Goal: Information Seeking & Learning: Learn about a topic

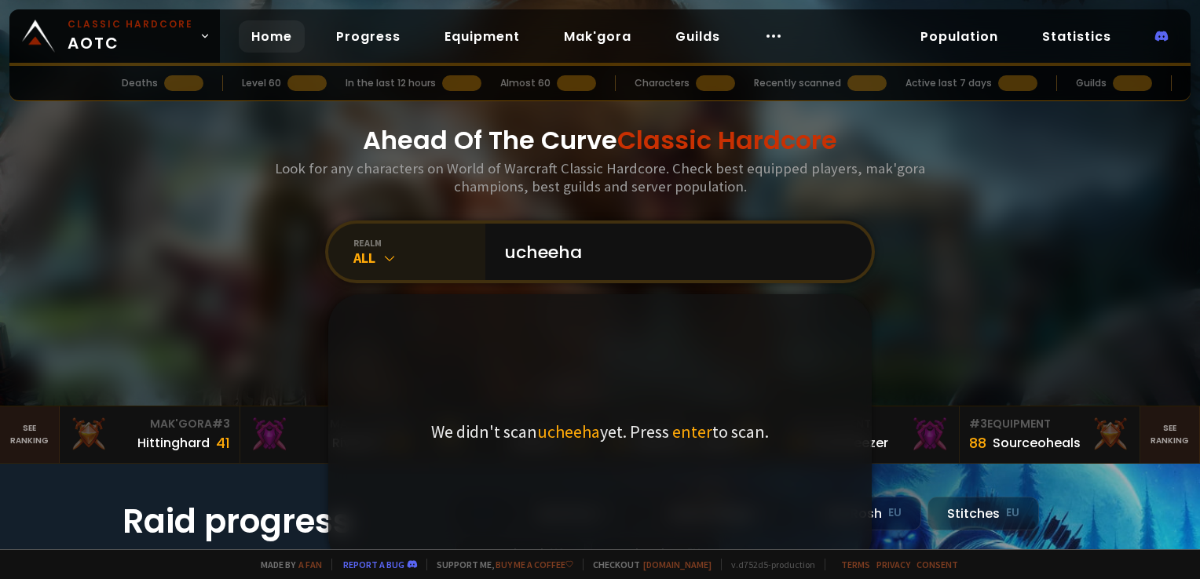
type input "ucheeha"
click at [372, 256] on div "All" at bounding box center [419, 258] width 132 height 18
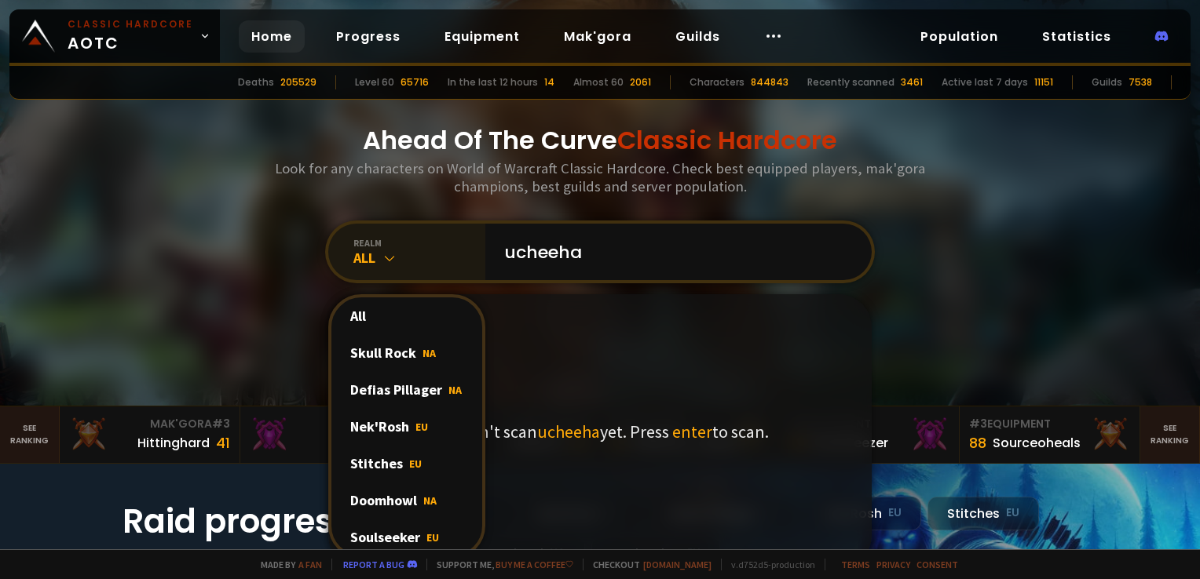
click at [382, 262] on icon at bounding box center [390, 258] width 16 height 16
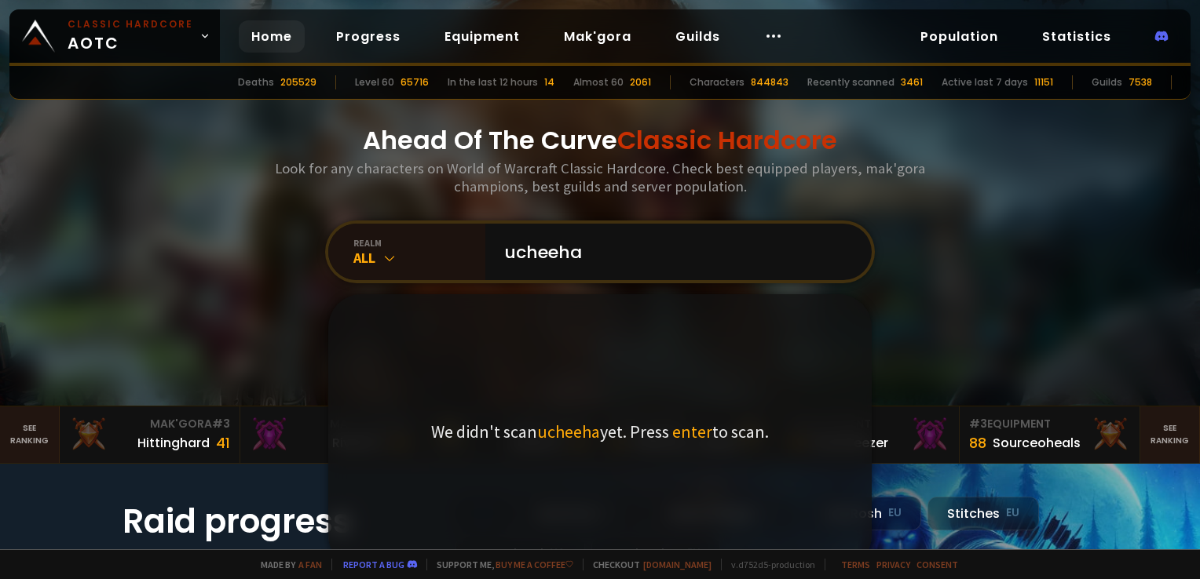
click at [693, 282] on div "realm All ucheeha We didn't scan ucheeha yet. Press enter to scan." at bounding box center [600, 252] width 550 height 63
click at [686, 268] on input "ucheeha" at bounding box center [674, 252] width 358 height 57
click at [945, 293] on div "Ahead Of The Curve Classic Hardcore Look for any characters on World of Warcraf…" at bounding box center [600, 203] width 946 height 406
click at [389, 272] on div "realm All" at bounding box center [406, 252] width 157 height 57
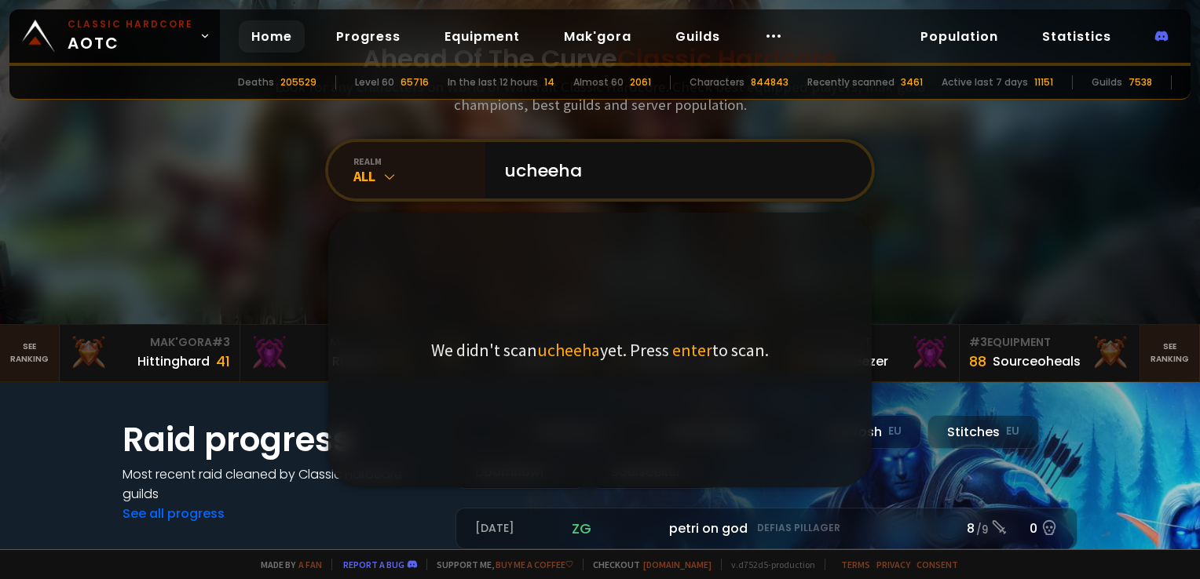
scroll to position [79, 0]
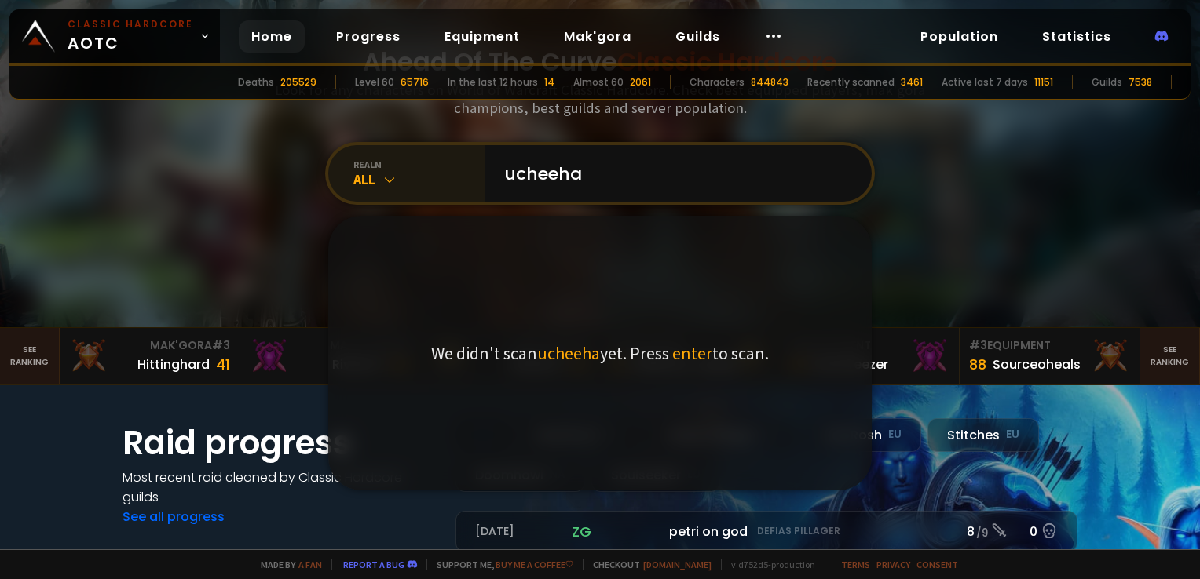
click at [382, 187] on icon at bounding box center [390, 180] width 16 height 16
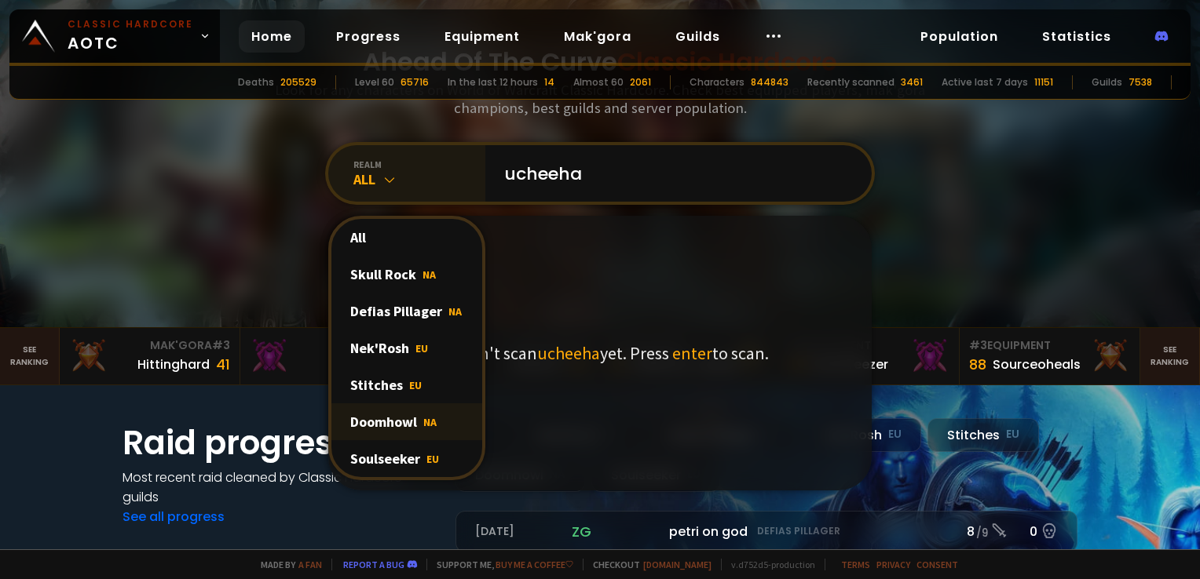
click at [411, 422] on div "Doomhowl NA" at bounding box center [406, 422] width 151 height 37
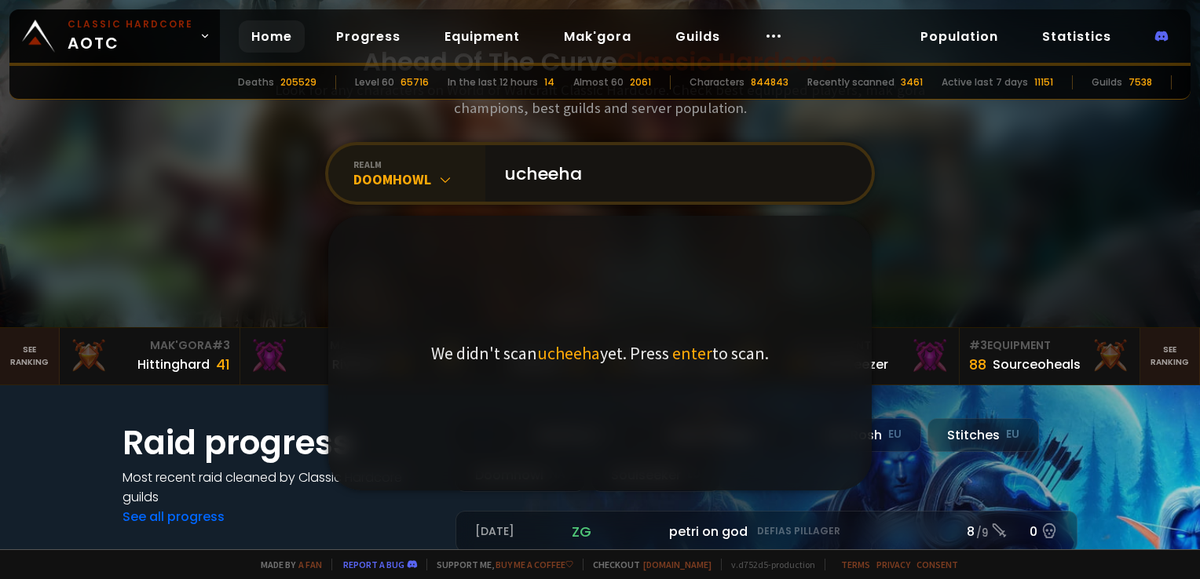
click at [655, 167] on input "ucheeha" at bounding box center [674, 173] width 358 height 57
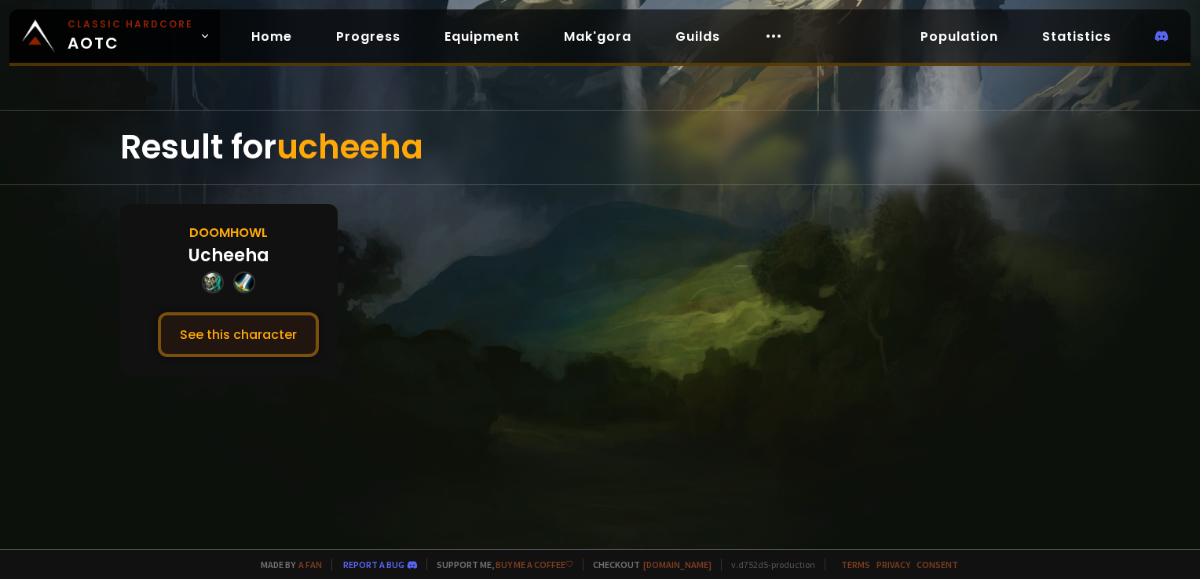
click at [279, 341] on button "See this character" at bounding box center [238, 334] width 161 height 45
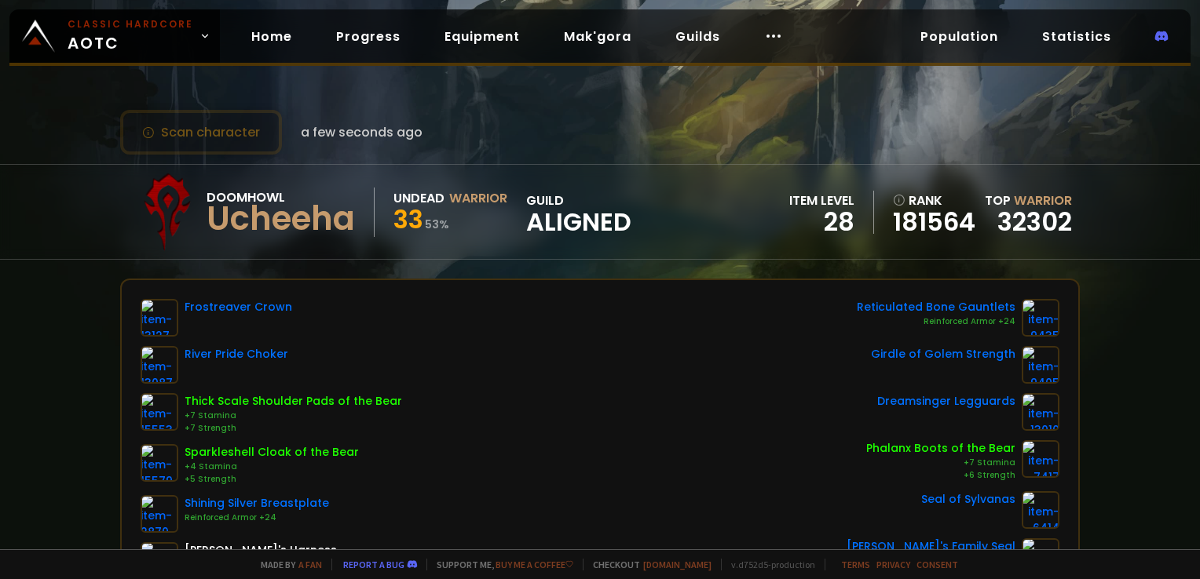
drag, startPoint x: 203, startPoint y: 205, endPoint x: 117, endPoint y: 192, distance: 86.5
click at [117, 192] on div "Doomhowl Ucheeha Undead Warrior 33 53 % guild Aligned item level 28 rank 181564…" at bounding box center [600, 212] width 1200 height 96
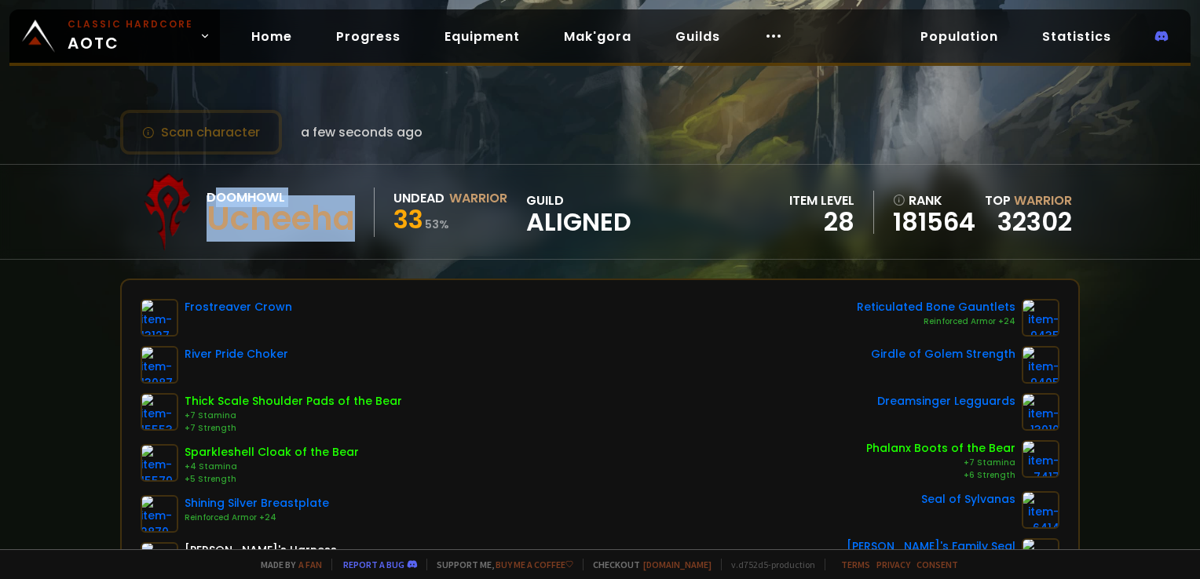
drag, startPoint x: 301, startPoint y: 208, endPoint x: 374, endPoint y: 219, distance: 73.8
click at [356, 215] on div "Doomhowl Ucheeha" at bounding box center [290, 212] width 168 height 49
drag, startPoint x: 245, startPoint y: 126, endPoint x: 586, endPoint y: 121, distance: 340.8
click at [590, 126] on div "Scan character a few seconds ago" at bounding box center [599, 132] width 959 height 45
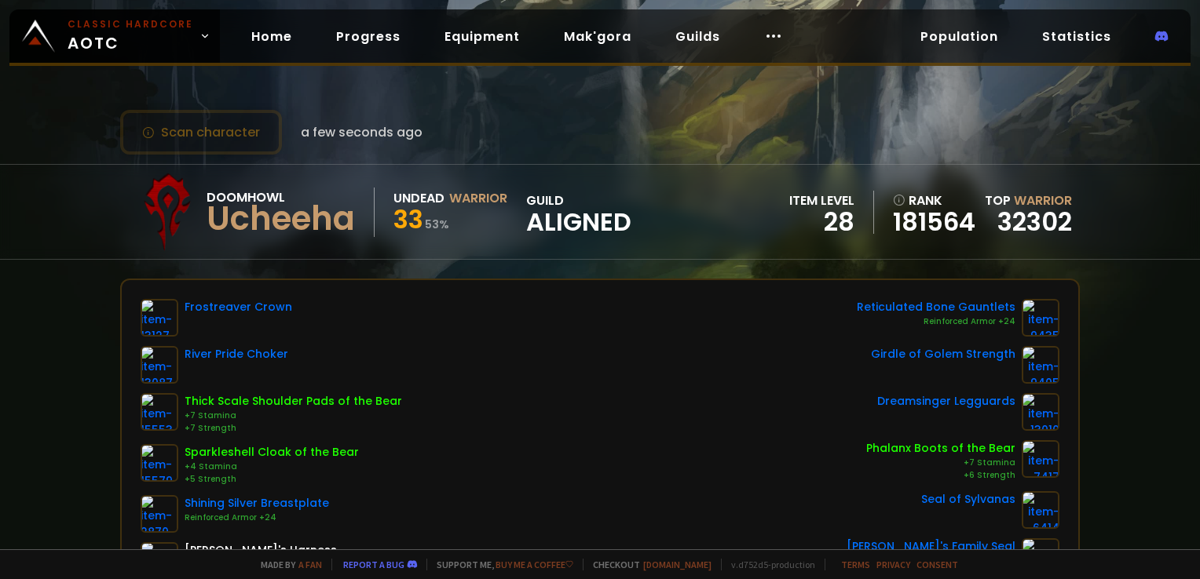
click at [585, 121] on div "Scan character a few seconds ago" at bounding box center [599, 132] width 959 height 45
drag, startPoint x: 311, startPoint y: 149, endPoint x: 591, endPoint y: 131, distance: 280.8
click at [524, 131] on div "Scan character a few seconds ago" at bounding box center [599, 132] width 959 height 45
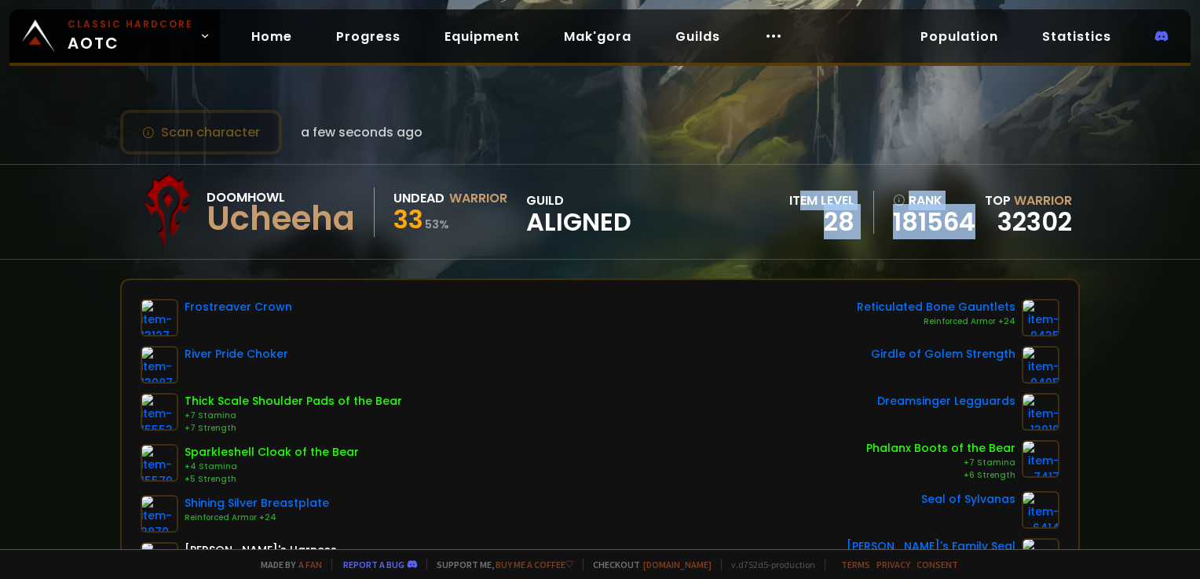
drag, startPoint x: 832, startPoint y: 192, endPoint x: 1070, endPoint y: 221, distance: 239.5
click at [998, 212] on div "Doomhowl Ucheeha Undead Warrior 33 53 % guild Aligned item level 28 rank 181564…" at bounding box center [599, 212] width 959 height 94
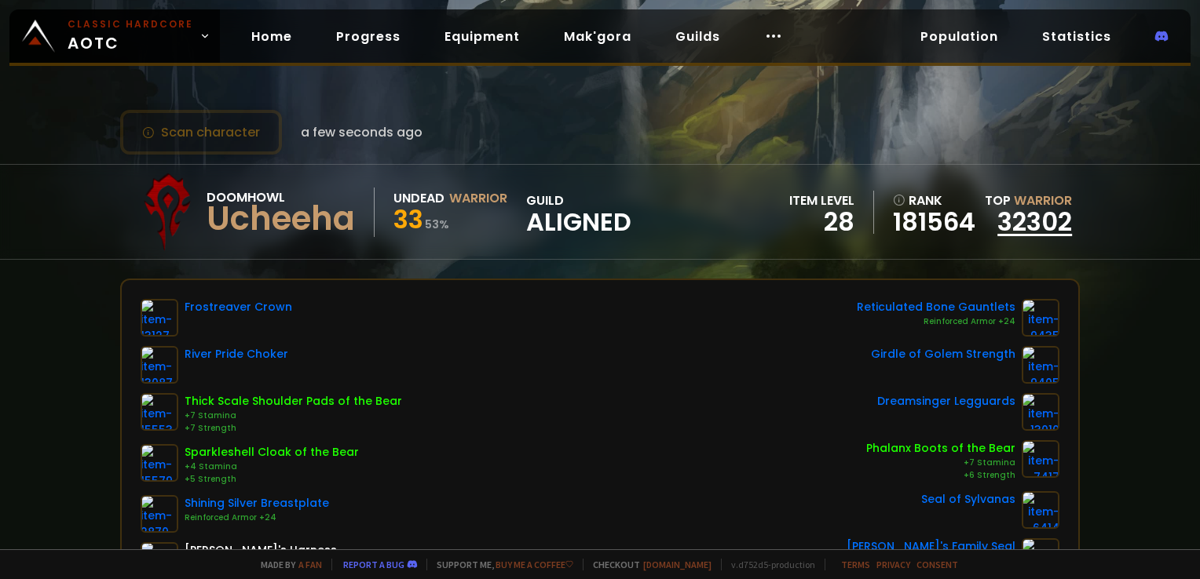
drag, startPoint x: 1070, startPoint y: 221, endPoint x: 1049, endPoint y: 217, distance: 21.4
click at [1068, 221] on div "Doomhowl Ucheeha Undead Warrior 33 53 % guild Aligned item level 28 rank 181564…" at bounding box center [600, 212] width 1200 height 96
click at [1049, 217] on link "32302" at bounding box center [1034, 221] width 75 height 35
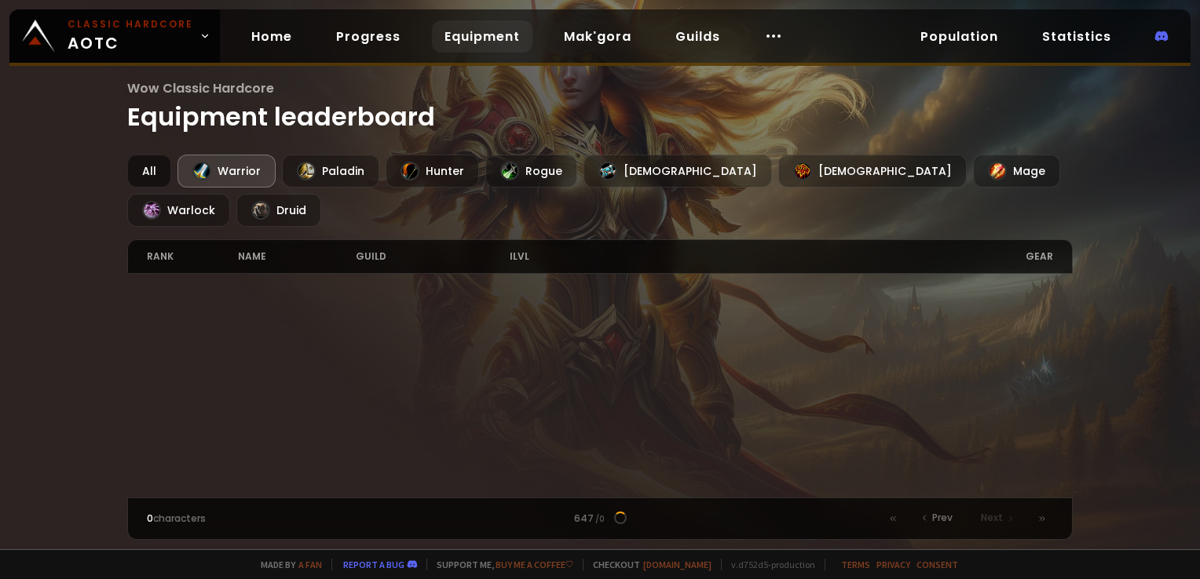
click at [132, 165] on div "All" at bounding box center [149, 171] width 44 height 33
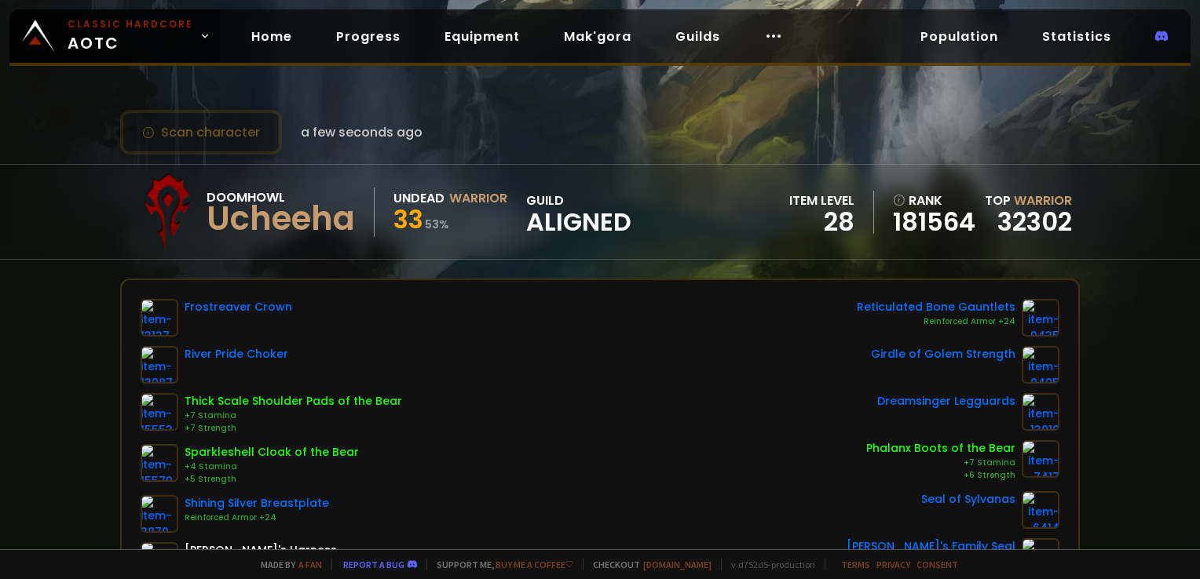
drag, startPoint x: 704, startPoint y: 97, endPoint x: 573, endPoint y: 103, distance: 131.3
click at [573, 103] on div "Scan character a few seconds ago Doomhowl Ucheeha Undead Warrior 33 53 % guild …" at bounding box center [600, 275] width 1200 height 550
drag, startPoint x: 400, startPoint y: 192, endPoint x: 565, endPoint y: 184, distance: 165.9
click at [553, 184] on div "Doomhowl Ucheeha Undead Warrior 33 53 % guild Aligned" at bounding box center [379, 212] width 503 height 79
drag, startPoint x: 627, startPoint y: 127, endPoint x: 615, endPoint y: 127, distance: 11.8
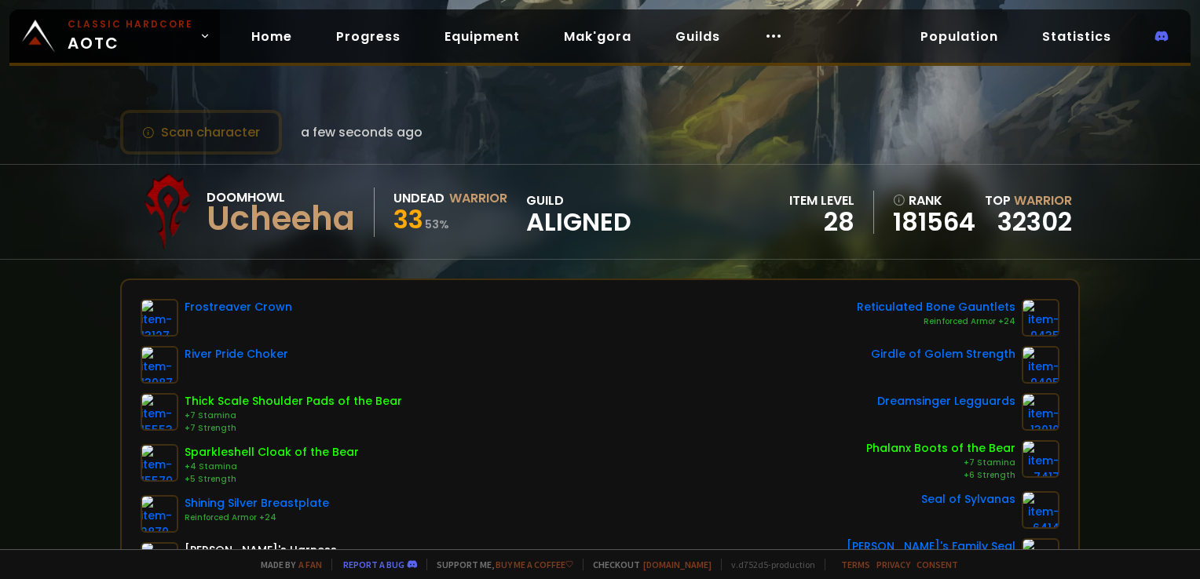
click at [627, 124] on div "Scan character a few seconds ago" at bounding box center [599, 132] width 959 height 45
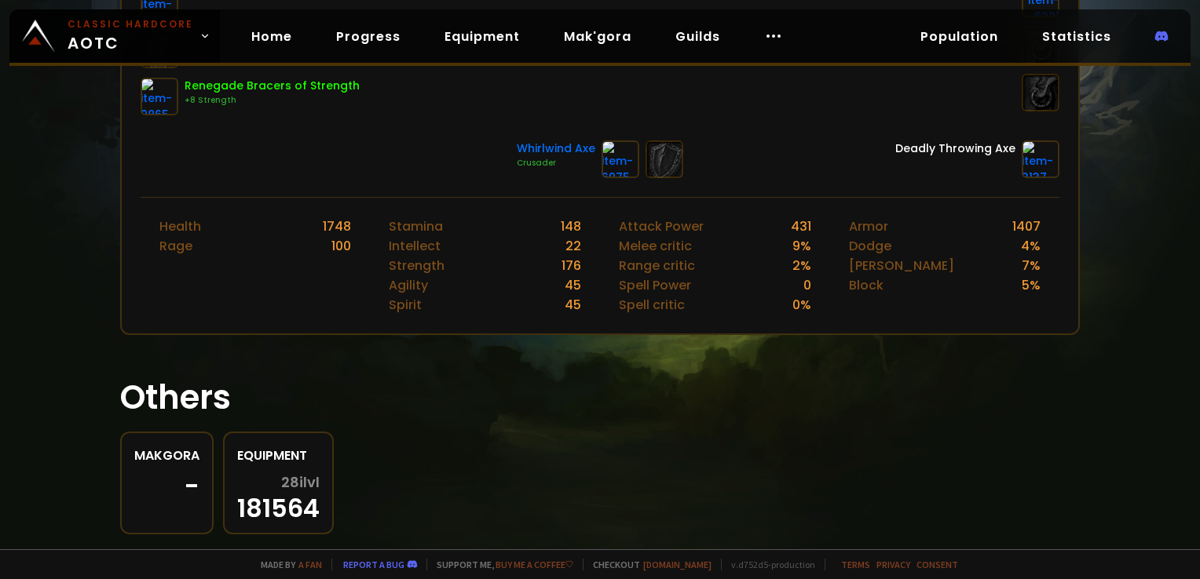
scroll to position [581, 0]
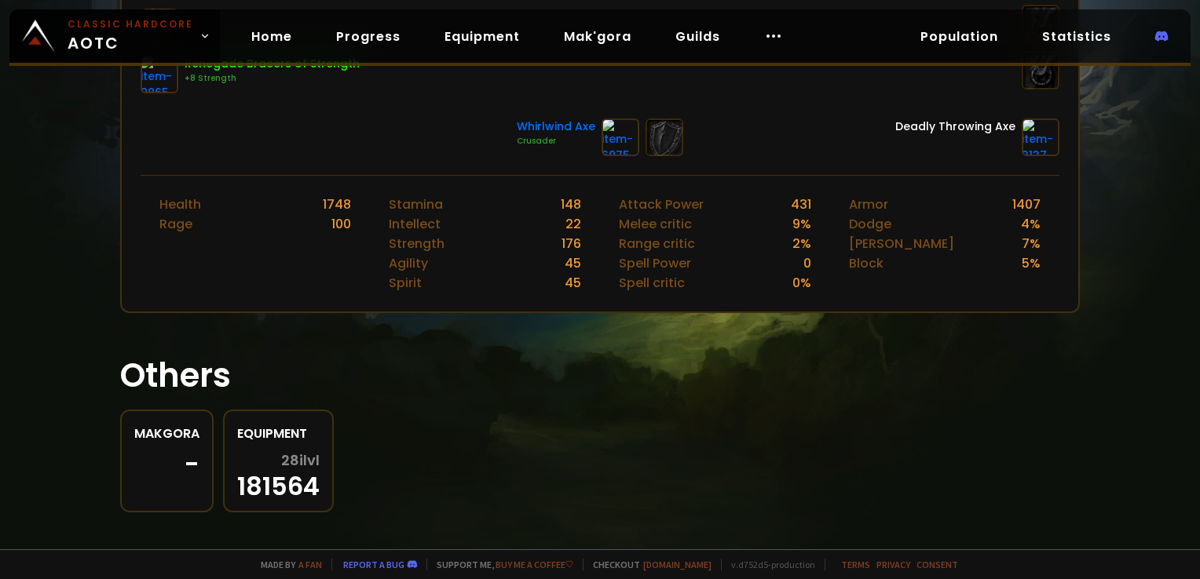
drag, startPoint x: 561, startPoint y: 465, endPoint x: 528, endPoint y: 451, distance: 36.6
click at [555, 463] on div "Makgora - Equipment 28 ilvl 181564" at bounding box center [599, 461] width 959 height 103
drag, startPoint x: 528, startPoint y: 451, endPoint x: 426, endPoint y: 426, distance: 105.1
click at [422, 427] on div "Makgora - Equipment 28 ilvl 181564" at bounding box center [599, 461] width 959 height 103
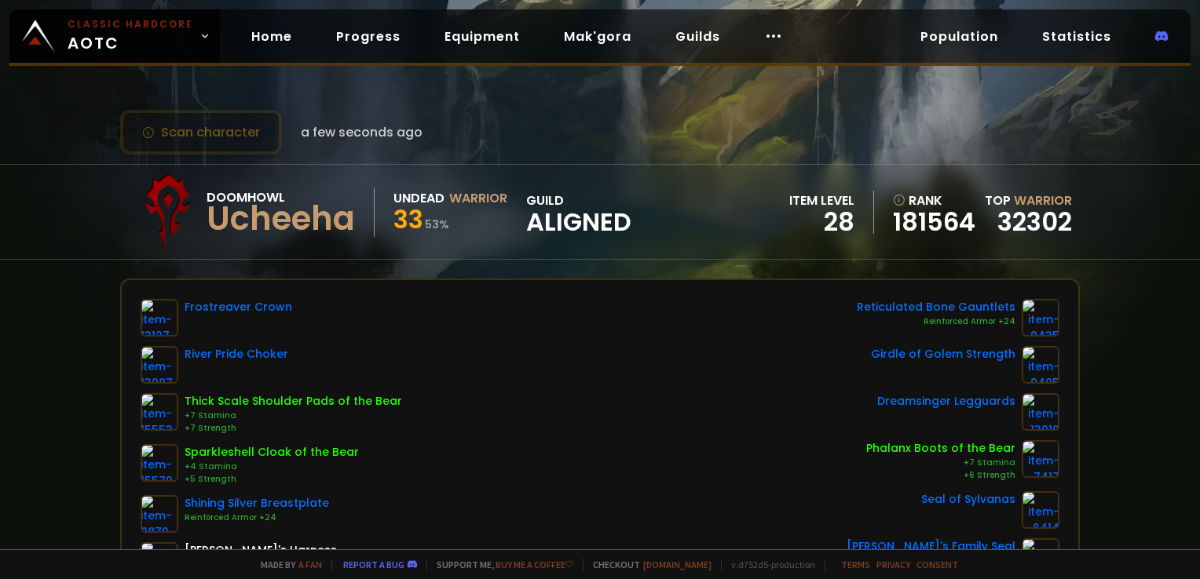
scroll to position [0, 0]
